Goal: Find specific page/section: Find specific page/section

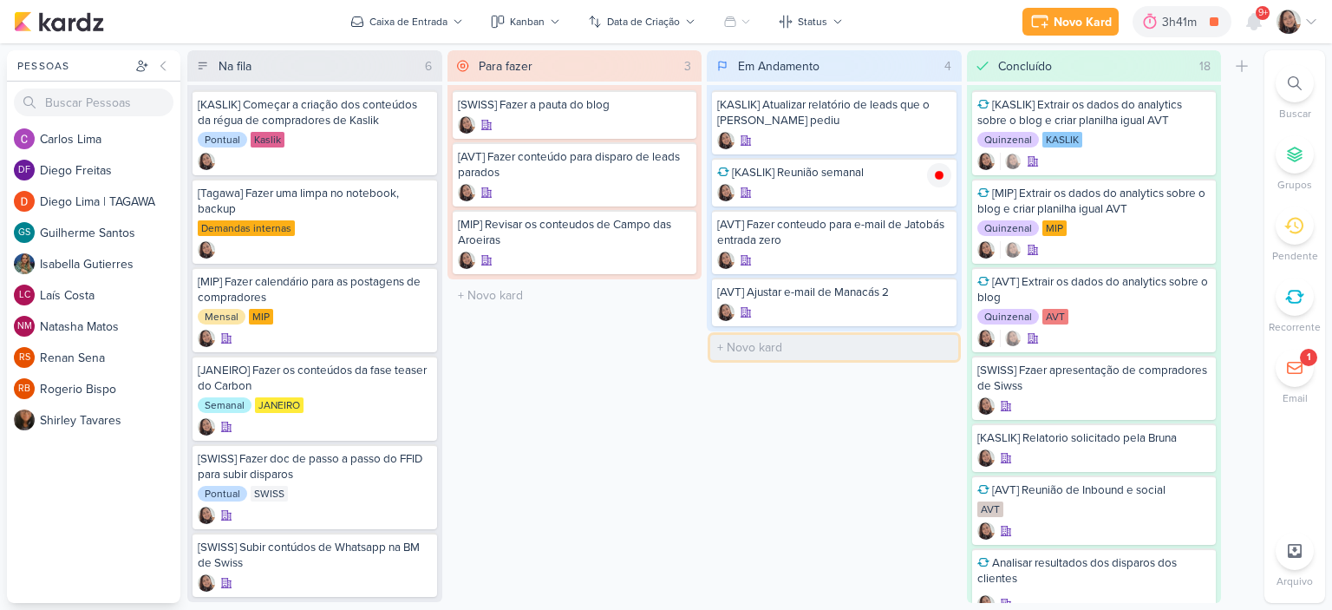
click at [814, 341] on input "text" at bounding box center [834, 347] width 248 height 25
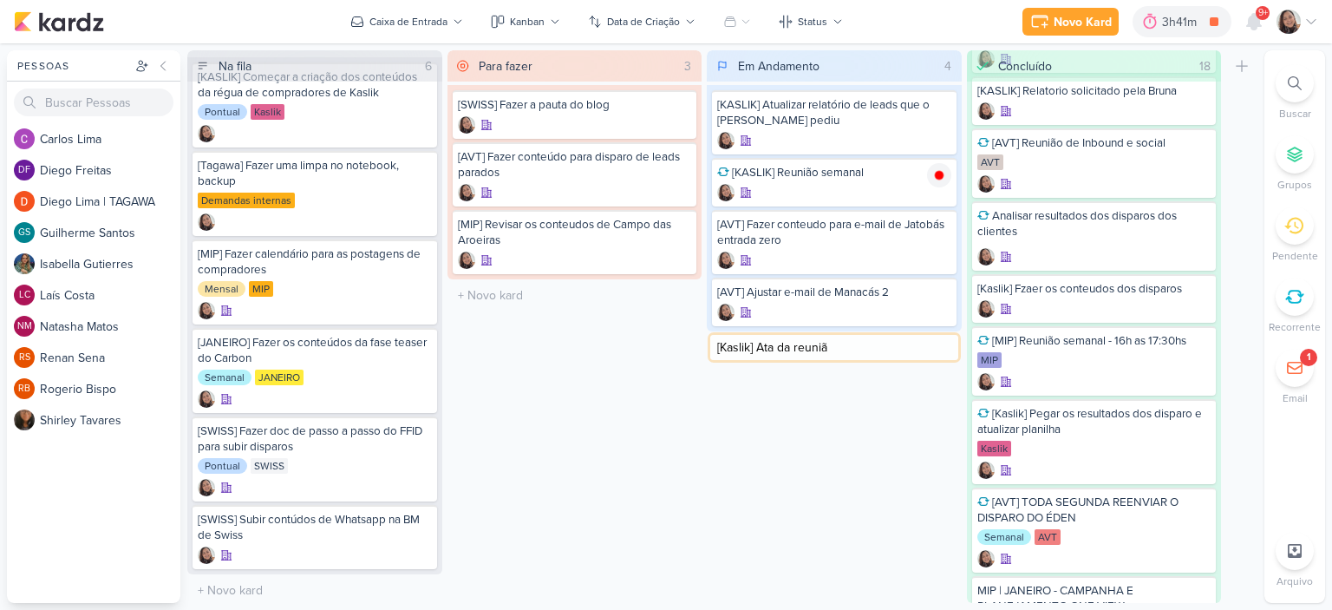
type input "[Kaslik] Ata da reunião"
click at [940, 350] on icon at bounding box center [939, 347] width 14 height 14
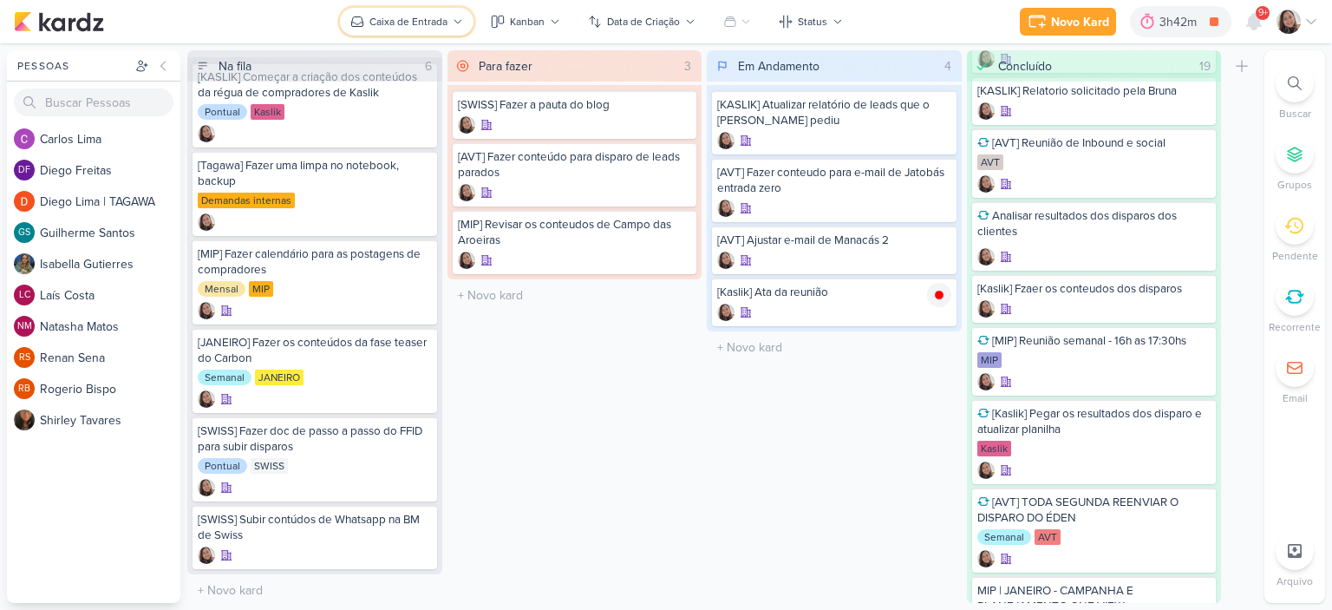
click at [448, 14] on div "Caixa de Entrada" at bounding box center [408, 22] width 78 height 16
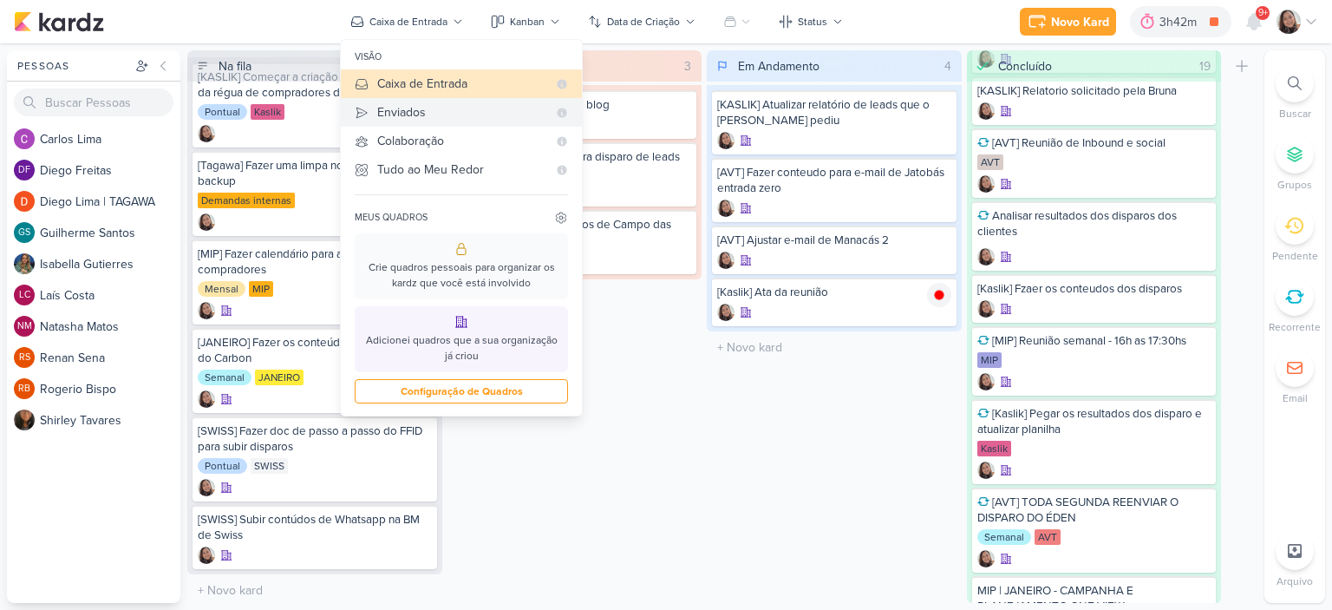
click at [426, 108] on div "Enviados" at bounding box center [462, 112] width 170 height 18
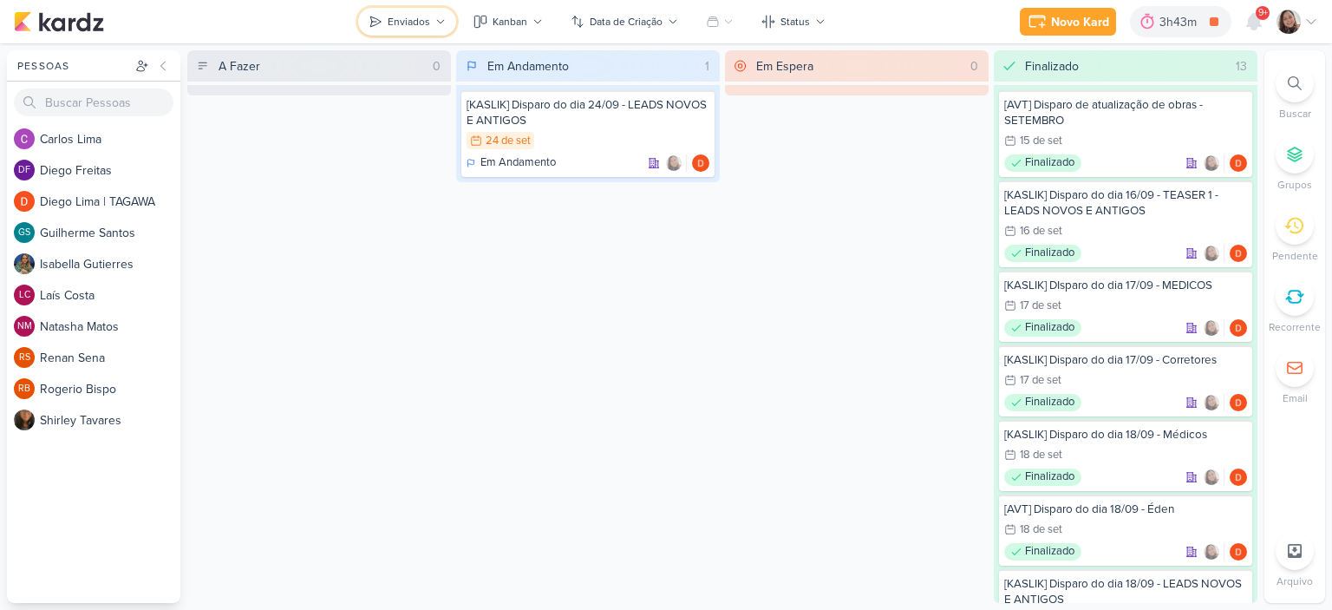
click at [443, 21] on icon at bounding box center [440, 21] width 10 height 10
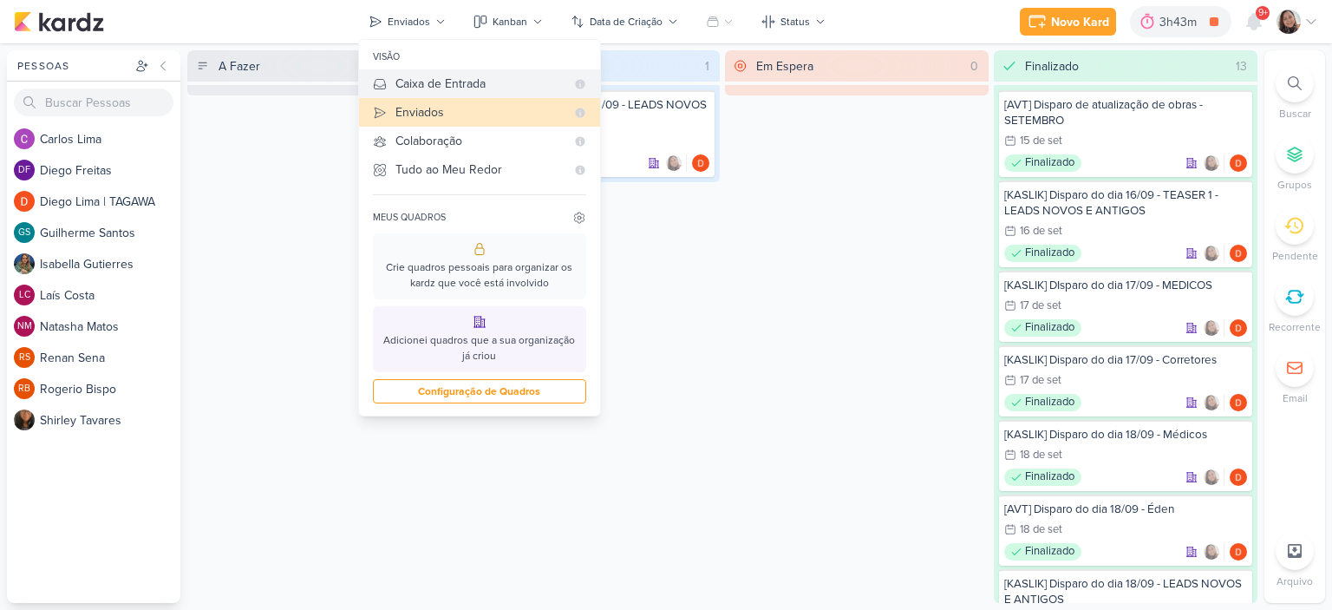
click at [432, 81] on div "Caixa de Entrada" at bounding box center [481, 84] width 170 height 18
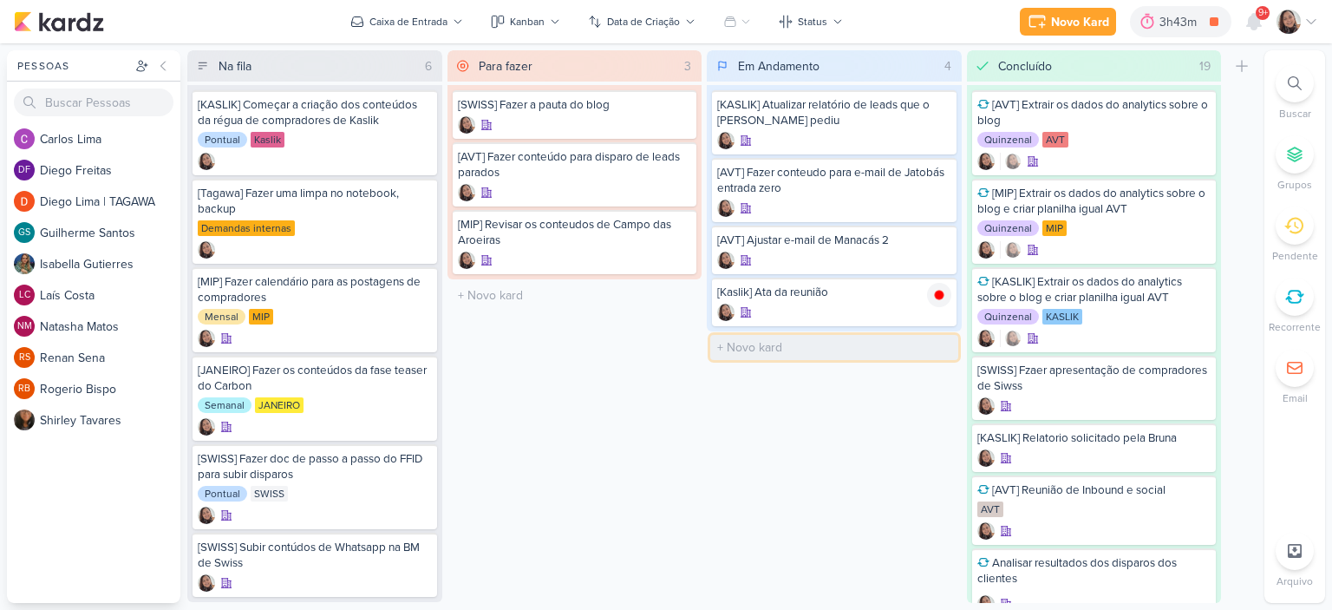
click at [768, 347] on input "text" at bounding box center [834, 347] width 248 height 25
type input "[KASLIK] Disparo do dia 25/09 - Corretores"
click at [867, 474] on div "Em Andamento 5 Mover Para Esquerda Mover Para Direita [GEOGRAPHIC_DATA] [KASLIK…" at bounding box center [834, 326] width 255 height 552
